Goal: Check status: Check status

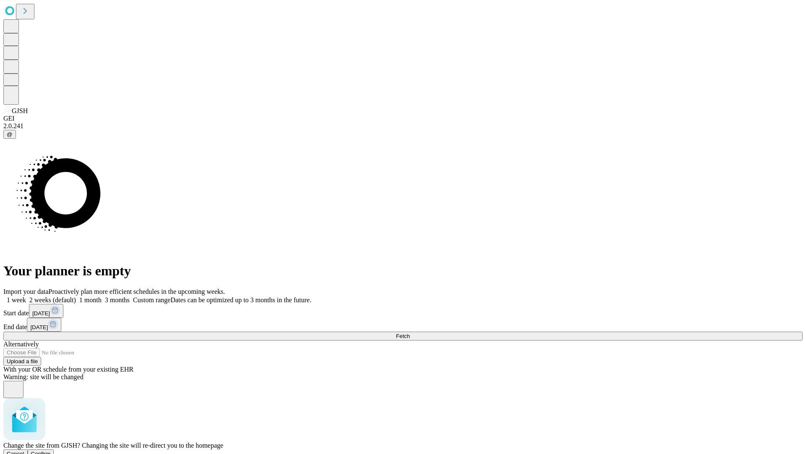
click at [51, 450] on span "Confirm" at bounding box center [41, 453] width 20 height 6
click at [76, 296] on label "2 weeks (default)" at bounding box center [51, 299] width 50 height 7
click at [410, 333] on span "Fetch" at bounding box center [403, 336] width 14 height 6
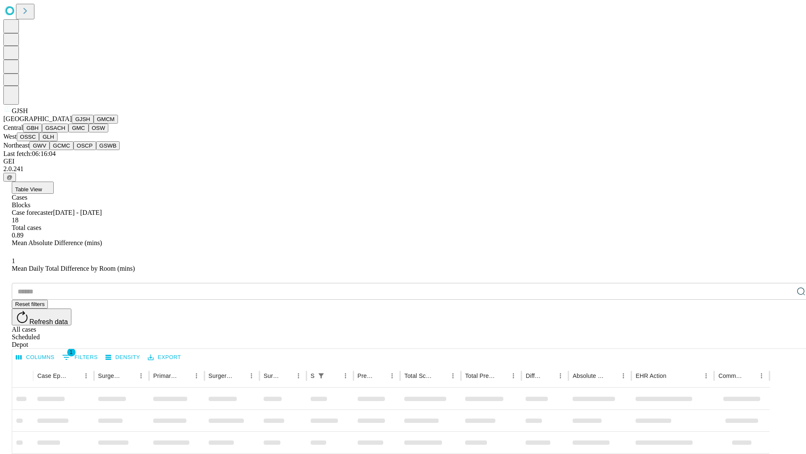
click at [94, 123] on button "GMCM" at bounding box center [106, 119] width 24 height 9
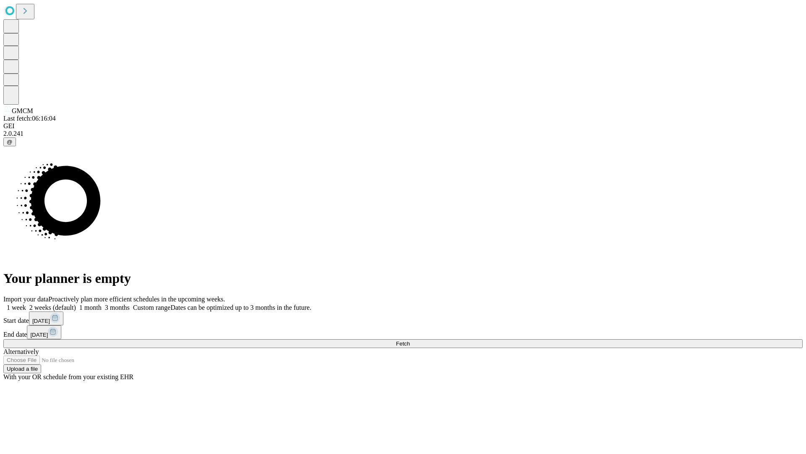
click at [76, 304] on label "2 weeks (default)" at bounding box center [51, 307] width 50 height 7
click at [410, 340] on span "Fetch" at bounding box center [403, 343] width 14 height 6
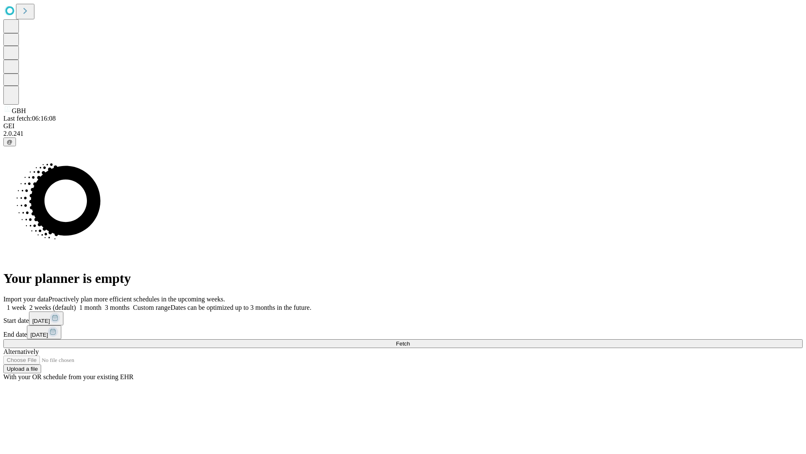
click at [76, 304] on label "2 weeks (default)" at bounding box center [51, 307] width 50 height 7
click at [410, 340] on span "Fetch" at bounding box center [403, 343] width 14 height 6
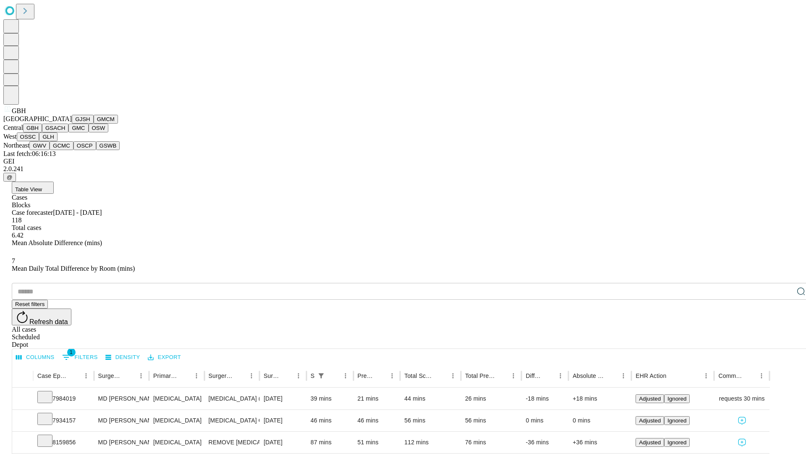
click at [65, 132] on button "GSACH" at bounding box center [55, 127] width 26 height 9
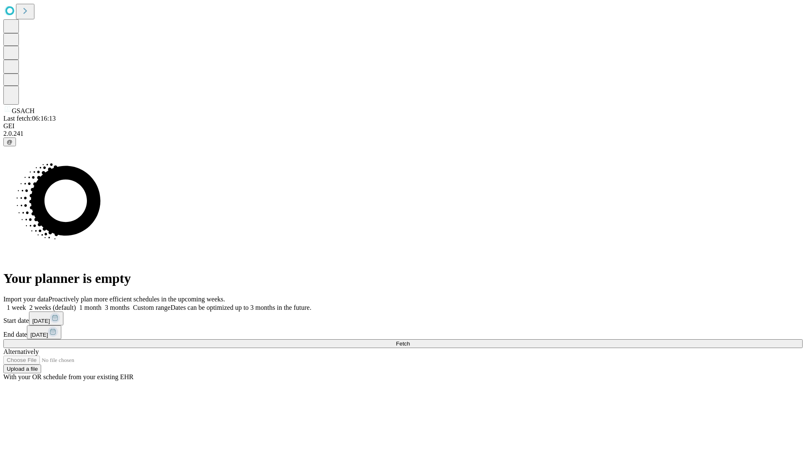
click at [410, 340] on span "Fetch" at bounding box center [403, 343] width 14 height 6
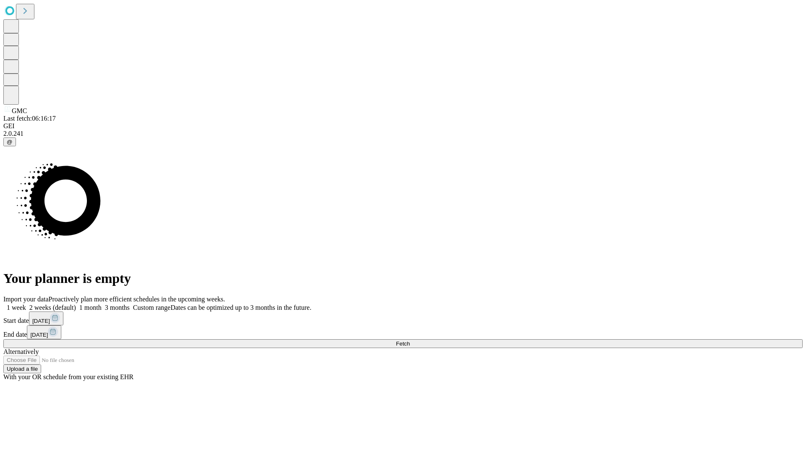
click at [76, 304] on label "2 weeks (default)" at bounding box center [51, 307] width 50 height 7
click at [410, 340] on span "Fetch" at bounding box center [403, 343] width 14 height 6
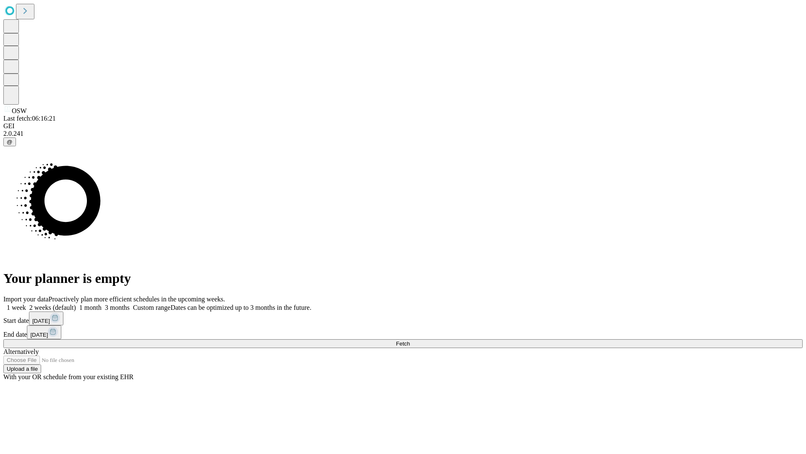
click at [76, 304] on label "2 weeks (default)" at bounding box center [51, 307] width 50 height 7
click at [410, 340] on span "Fetch" at bounding box center [403, 343] width 14 height 6
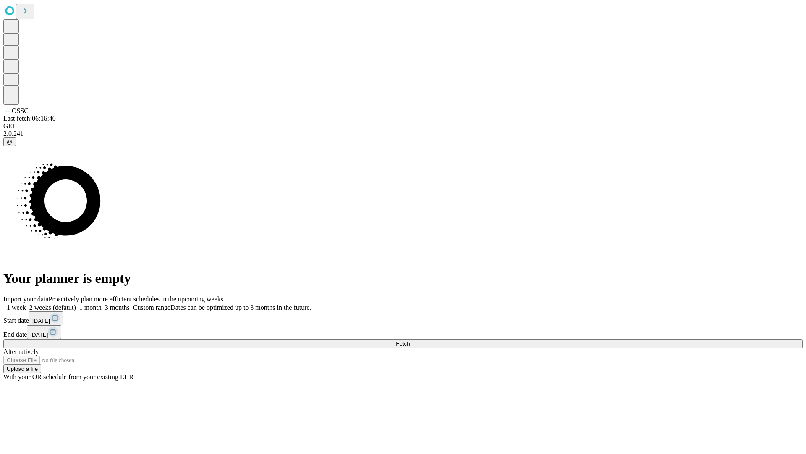
click at [410, 340] on span "Fetch" at bounding box center [403, 343] width 14 height 6
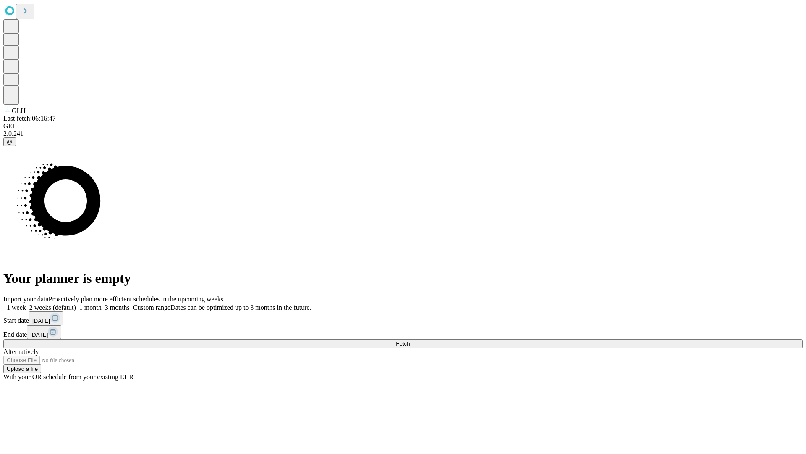
click at [76, 304] on label "2 weeks (default)" at bounding box center [51, 307] width 50 height 7
click at [410, 340] on span "Fetch" at bounding box center [403, 343] width 14 height 6
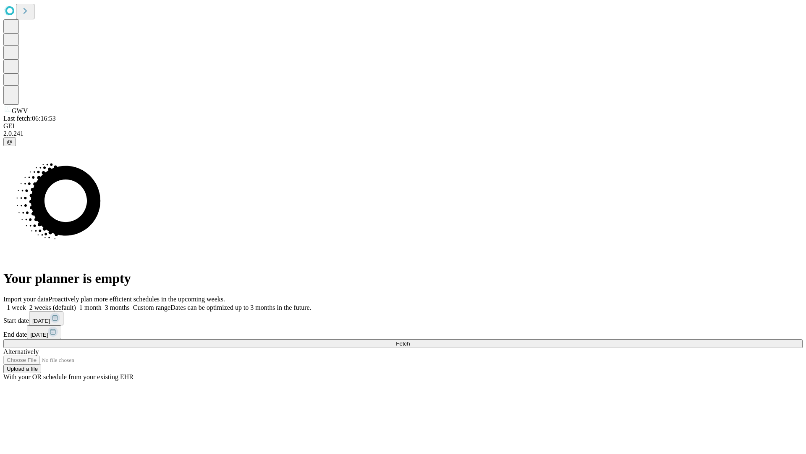
click at [76, 304] on label "2 weeks (default)" at bounding box center [51, 307] width 50 height 7
click at [410, 340] on span "Fetch" at bounding box center [403, 343] width 14 height 6
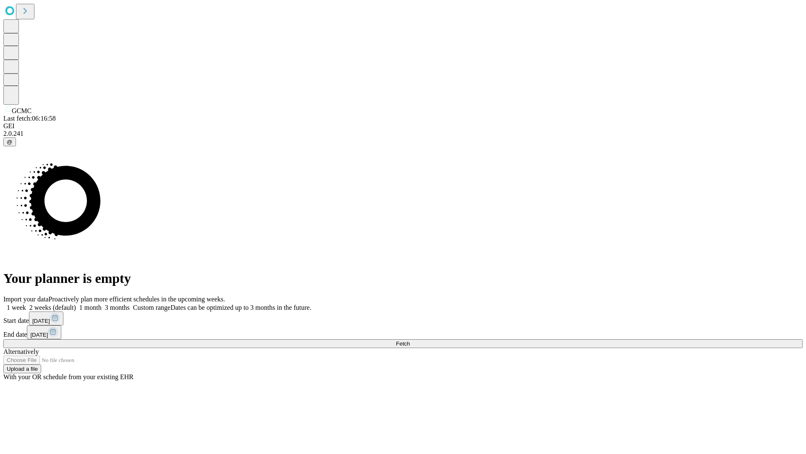
click at [76, 304] on label "2 weeks (default)" at bounding box center [51, 307] width 50 height 7
click at [410, 340] on span "Fetch" at bounding box center [403, 343] width 14 height 6
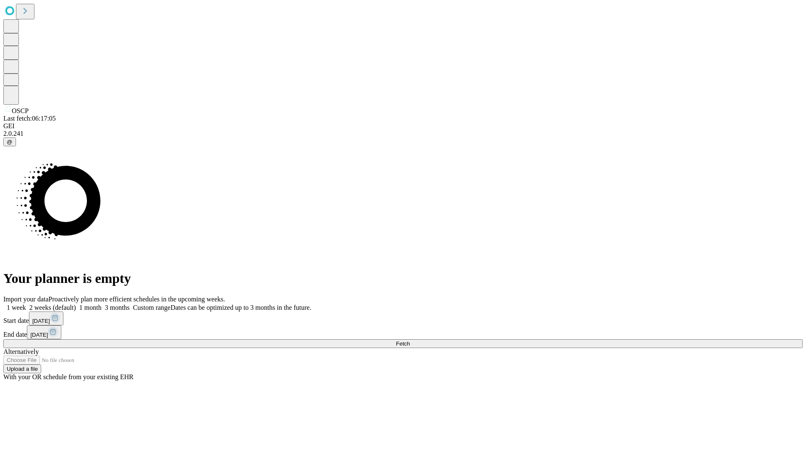
click at [76, 304] on label "2 weeks (default)" at bounding box center [51, 307] width 50 height 7
click at [410, 340] on span "Fetch" at bounding box center [403, 343] width 14 height 6
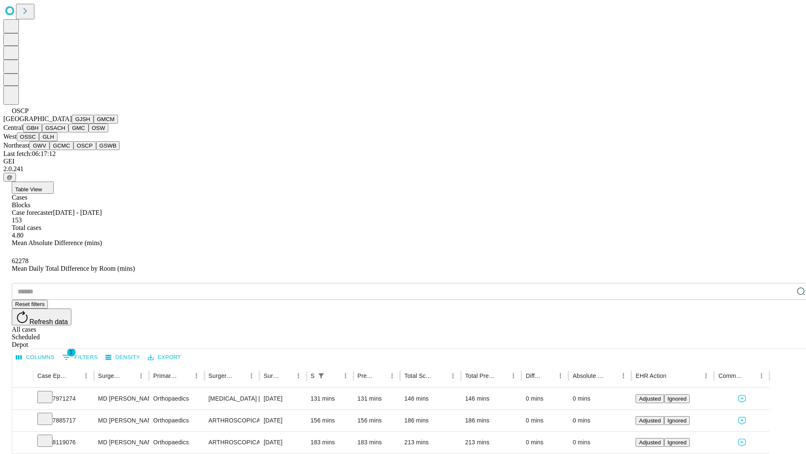
click at [96, 150] on button "GSWB" at bounding box center [108, 145] width 24 height 9
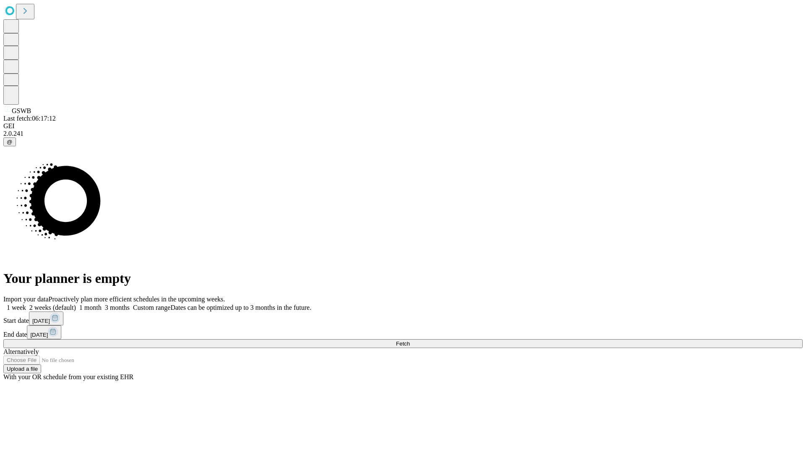
click at [76, 304] on label "2 weeks (default)" at bounding box center [51, 307] width 50 height 7
click at [410, 340] on span "Fetch" at bounding box center [403, 343] width 14 height 6
